Goal: Check status: Check status

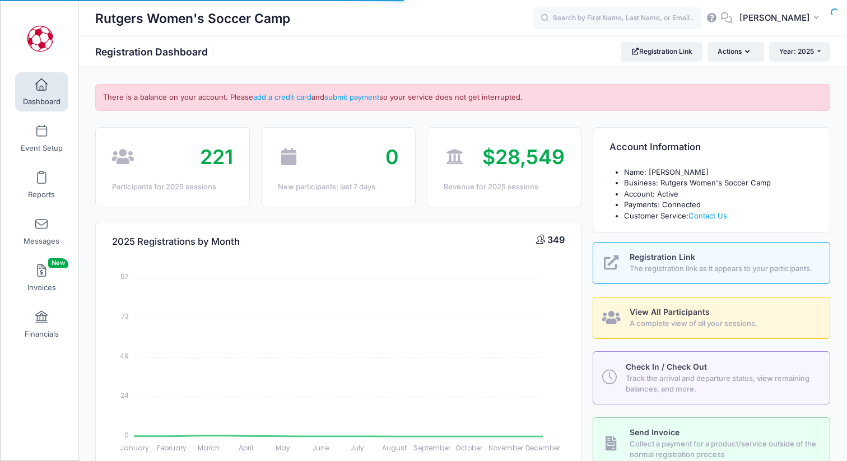
select select
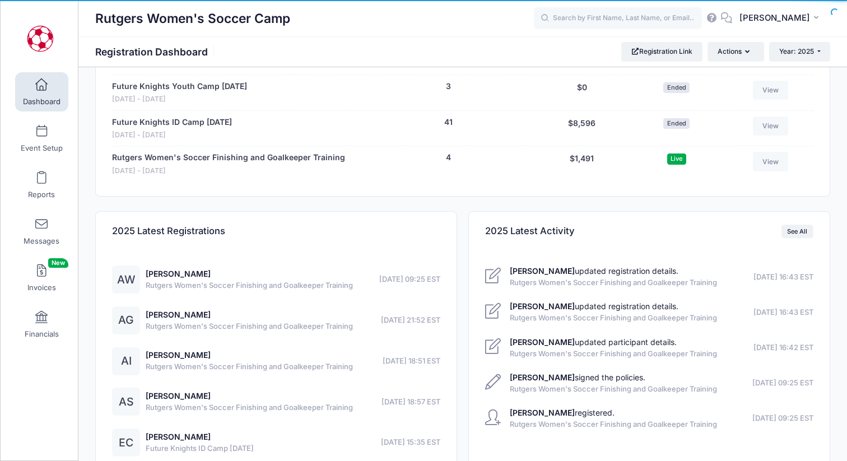
scroll to position [1176, 0]
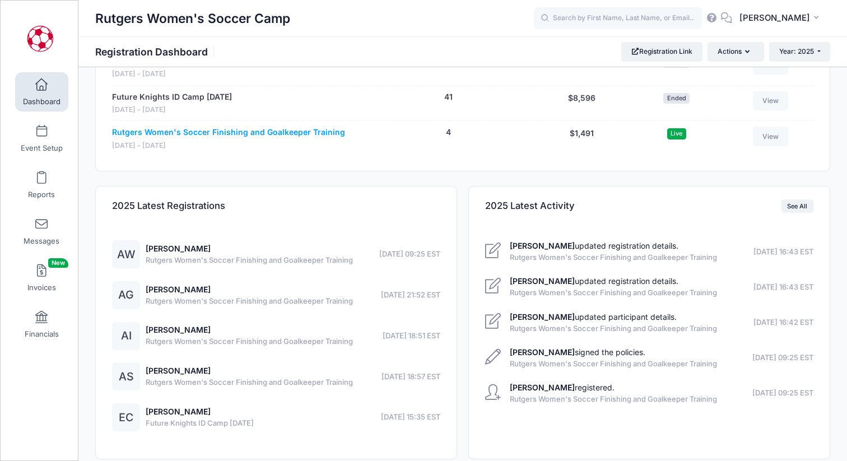
click at [289, 138] on link "Rutgers Women's Soccer Finishing and Goalkeeper Training" at bounding box center [228, 133] width 233 height 12
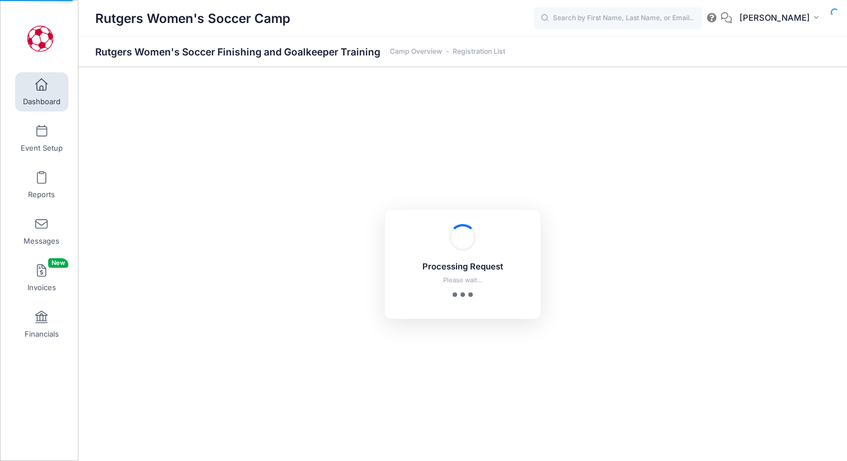
select select "10"
